Goal: Task Accomplishment & Management: Manage account settings

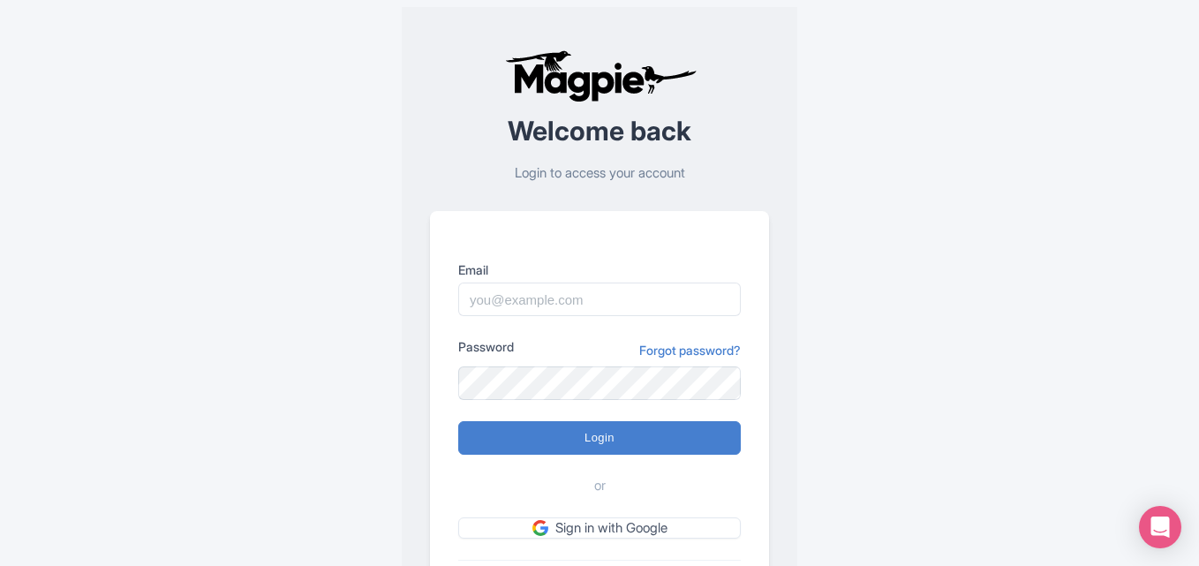
type input "[EMAIL_ADDRESS][DOMAIN_NAME]"
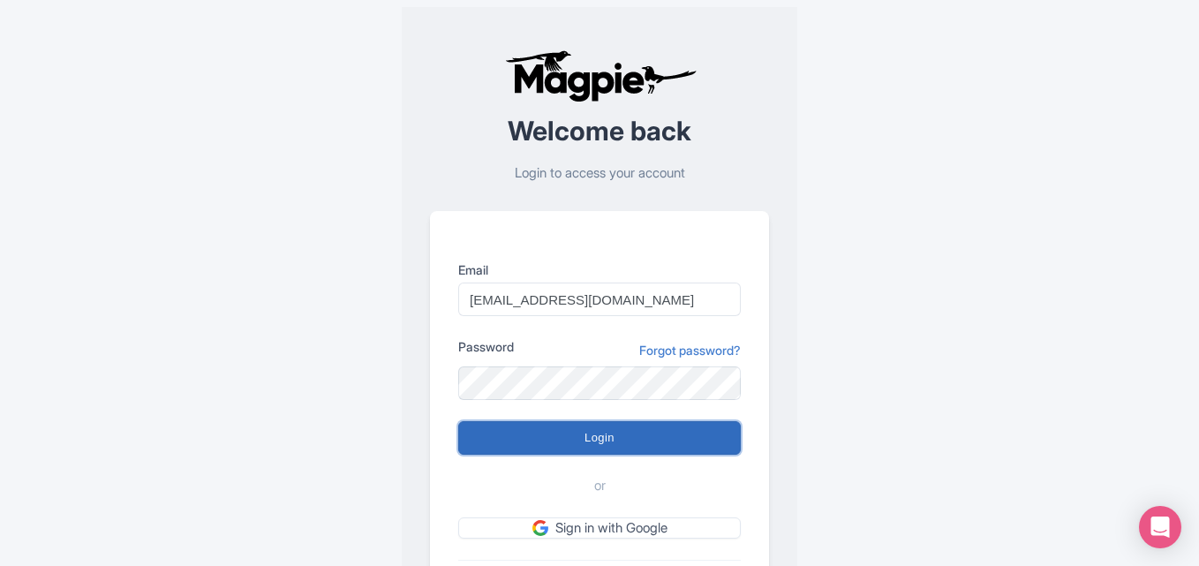
click at [597, 448] on input "Login" at bounding box center [599, 438] width 282 height 34
type input "Logging in..."
click at [577, 440] on input "Login" at bounding box center [599, 438] width 282 height 34
type input "Logging in..."
